Goal: Communication & Community: Ask a question

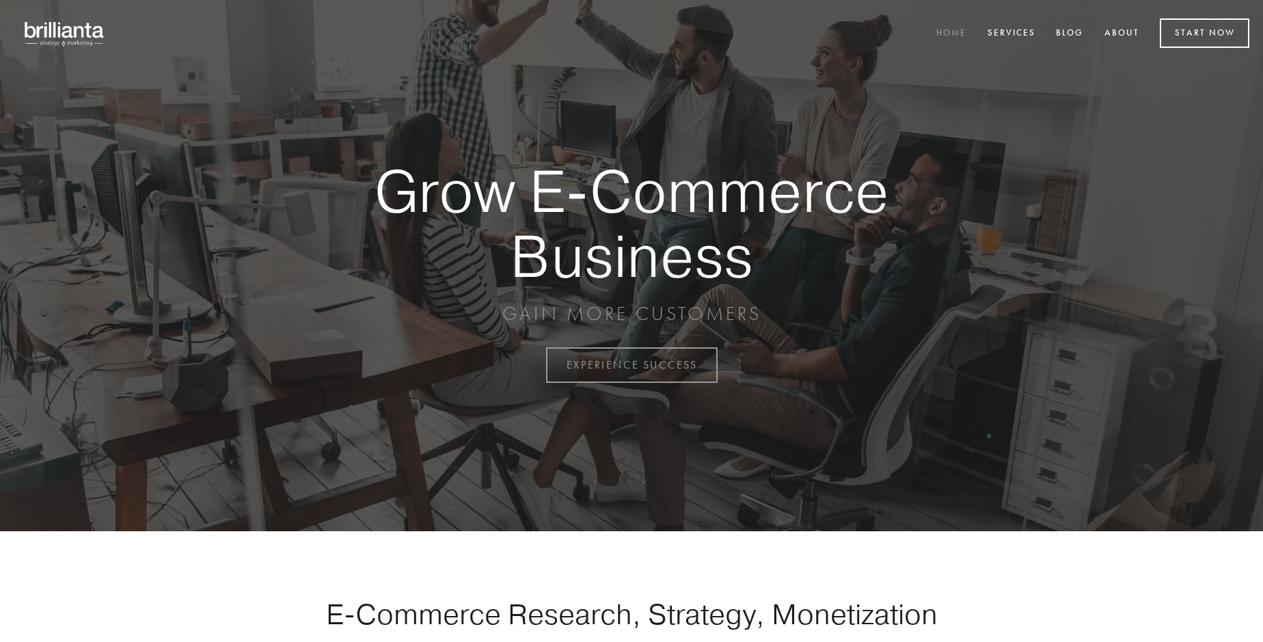
scroll to position [3584, 0]
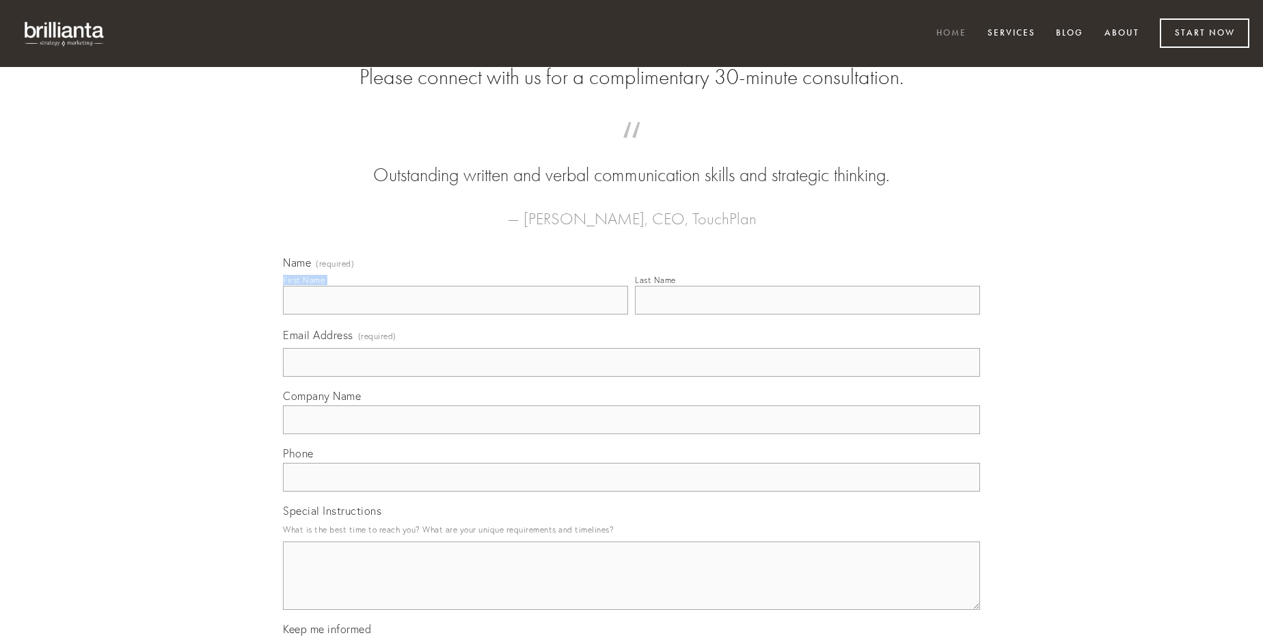
type input "[PERSON_NAME]"
click at [807, 314] on input "Last Name" at bounding box center [807, 300] width 345 height 29
type input "[PERSON_NAME]"
click at [632, 377] on input "Email Address (required)" at bounding box center [631, 362] width 697 height 29
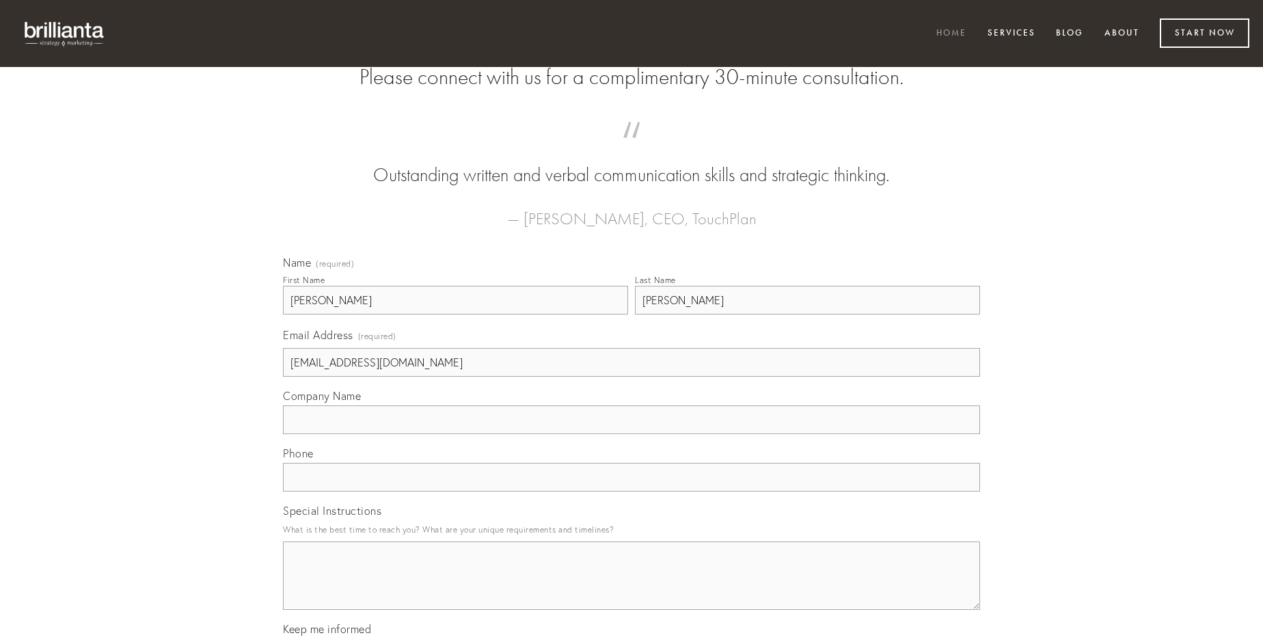
type input "[EMAIL_ADDRESS][DOMAIN_NAME]"
click at [632, 434] on input "Company Name" at bounding box center [631, 419] width 697 height 29
type input "titulus"
click at [632, 492] on input "text" at bounding box center [631, 477] width 697 height 29
click at [632, 588] on textarea "Special Instructions" at bounding box center [631, 575] width 697 height 68
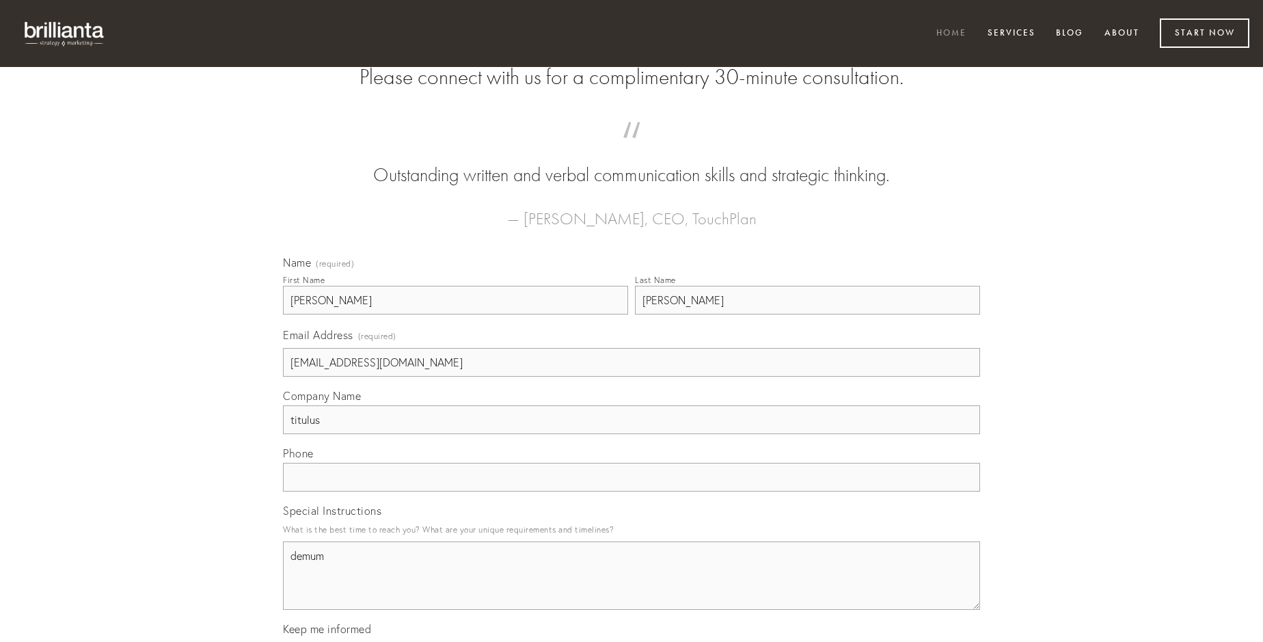
type textarea "demum"
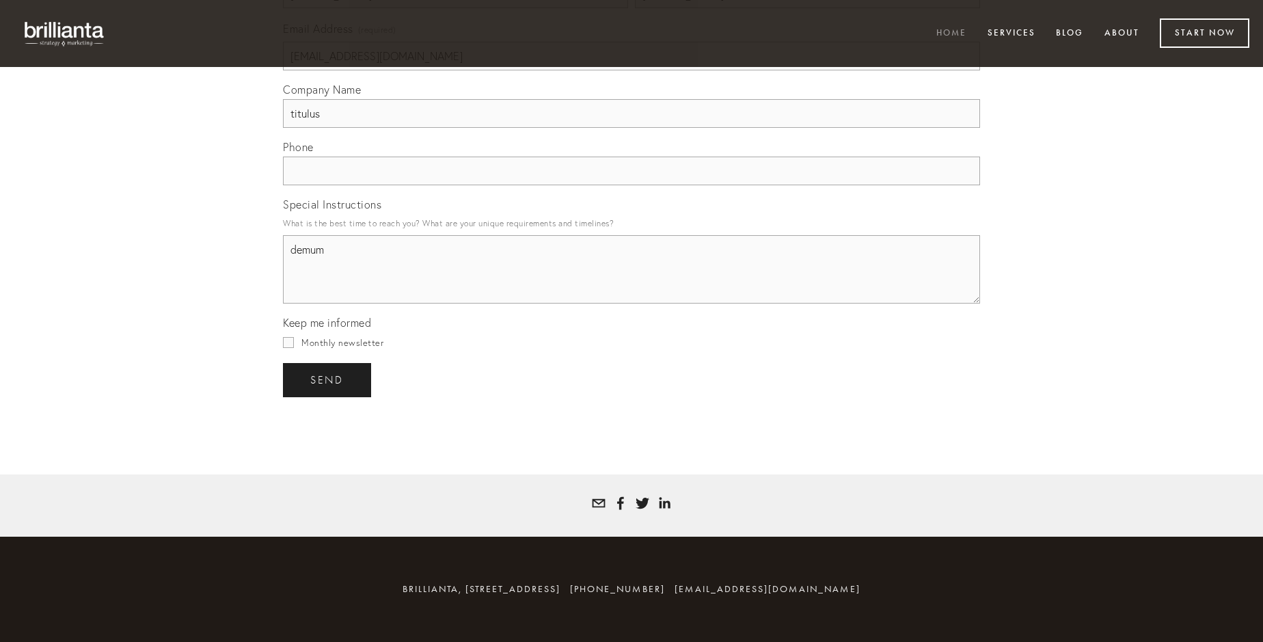
click at [328, 379] on span "send" at bounding box center [327, 380] width 34 height 12
